Goal: Information Seeking & Learning: Learn about a topic

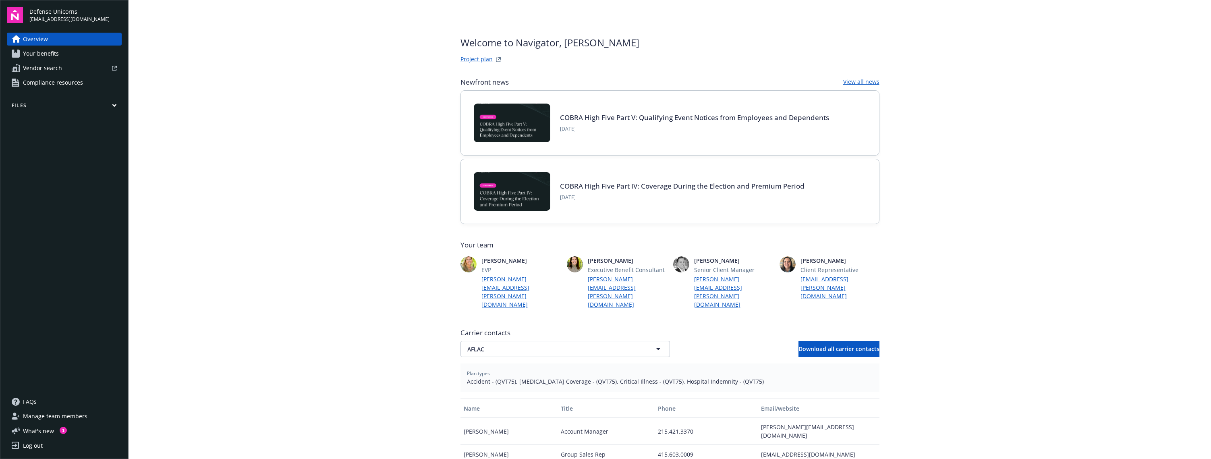
click at [48, 55] on span "Your benefits" at bounding box center [41, 53] width 36 height 13
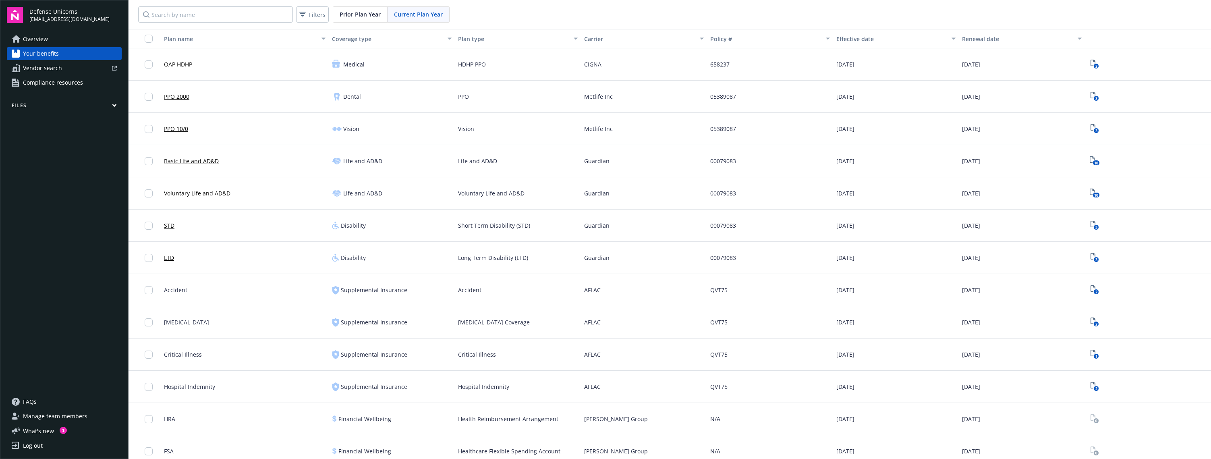
click at [177, 97] on link "PPO 2000" at bounding box center [176, 96] width 25 height 8
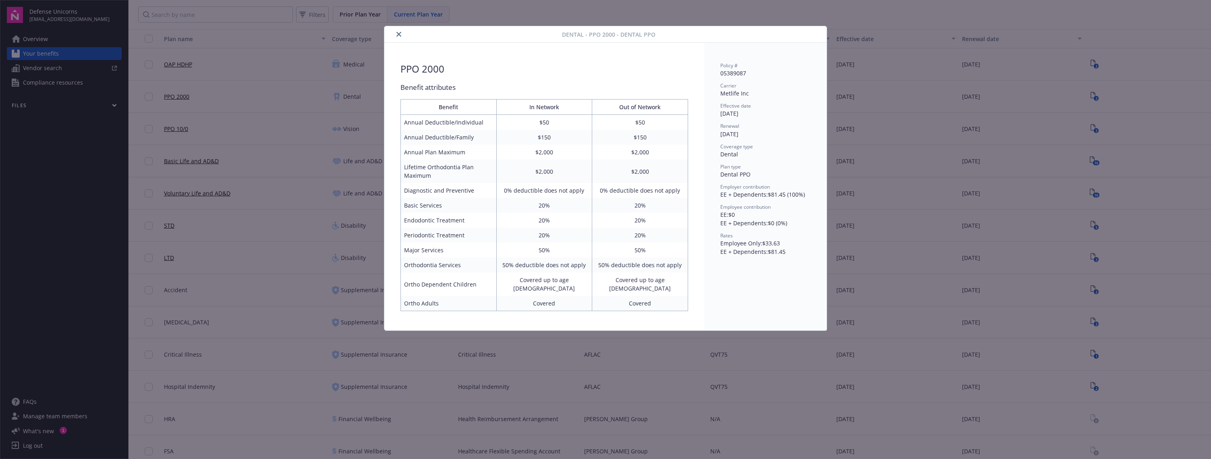
click at [399, 37] on button "close" at bounding box center [399, 34] width 10 height 10
